Goal: Task Accomplishment & Management: Use online tool/utility

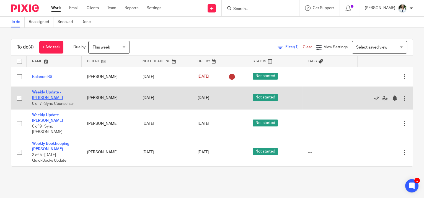
click at [63, 92] on link "Weekly Update - [PERSON_NAME]" at bounding box center [47, 94] width 31 height 9
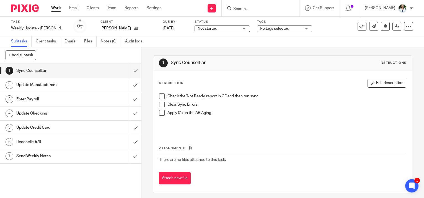
click at [159, 95] on span at bounding box center [162, 96] width 6 height 6
click at [159, 103] on span at bounding box center [162, 105] width 6 height 6
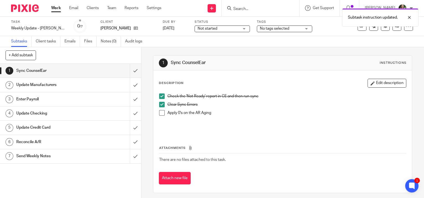
click at [160, 114] on span at bounding box center [162, 113] width 6 height 6
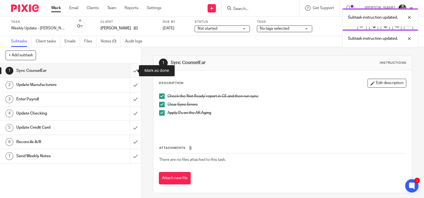
click at [131, 69] on input "submit" at bounding box center [70, 71] width 141 height 14
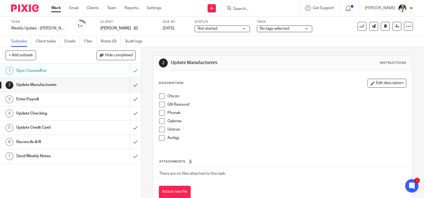
click at [159, 95] on span at bounding box center [162, 96] width 6 height 6
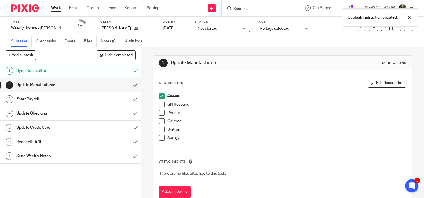
click at [156, 107] on div "Oticon GN Resound Phonak Oaktree Unitron Audigy" at bounding box center [282, 118] width 252 height 57
click at [162, 103] on span at bounding box center [162, 105] width 6 height 6
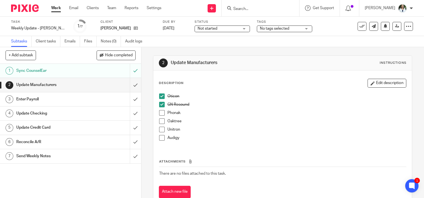
click at [161, 113] on span at bounding box center [162, 113] width 6 height 6
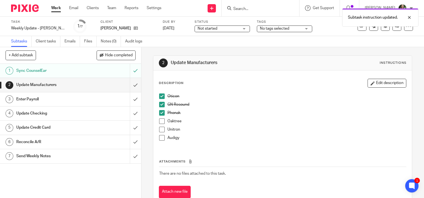
click at [162, 119] on span at bounding box center [162, 121] width 6 height 6
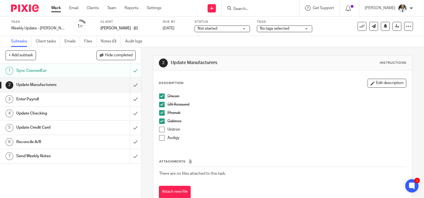
click at [159, 128] on span at bounding box center [162, 129] width 6 height 6
click at [160, 137] on span at bounding box center [162, 138] width 6 height 6
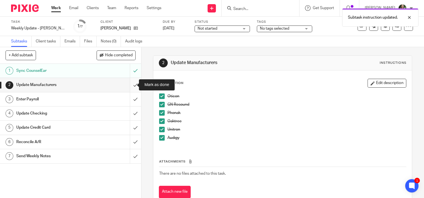
click at [132, 83] on input "submit" at bounding box center [70, 85] width 141 height 14
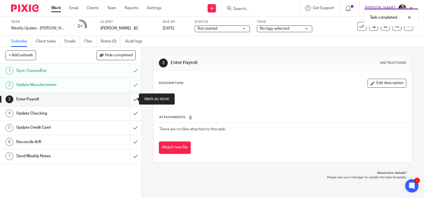
click at [132, 98] on input "submit" at bounding box center [70, 99] width 141 height 14
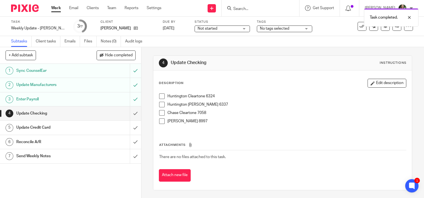
click at [159, 112] on span at bounding box center [162, 113] width 6 height 6
click at [159, 121] on span at bounding box center [162, 121] width 6 height 6
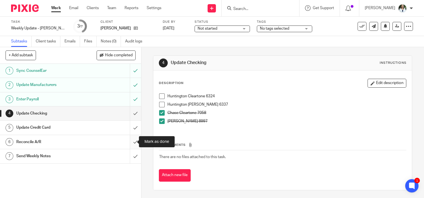
click at [131, 142] on input "submit" at bounding box center [70, 142] width 141 height 14
click at [56, 157] on h1 "Send Weekly Notes" at bounding box center [52, 156] width 72 height 8
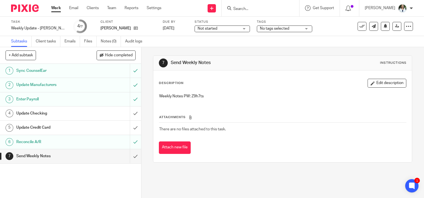
click at [54, 10] on link "Work" at bounding box center [56, 8] width 10 height 6
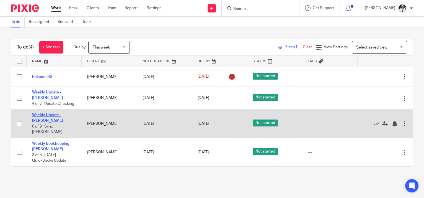
click at [42, 113] on link "Weekly Update - [PERSON_NAME]" at bounding box center [47, 117] width 31 height 9
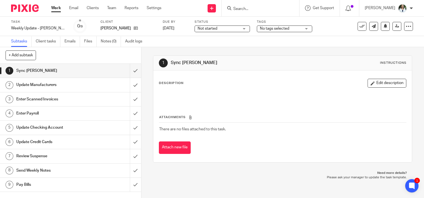
click at [54, 9] on link "Work" at bounding box center [56, 8] width 10 height 6
